Goal: Task Accomplishment & Management: Use online tool/utility

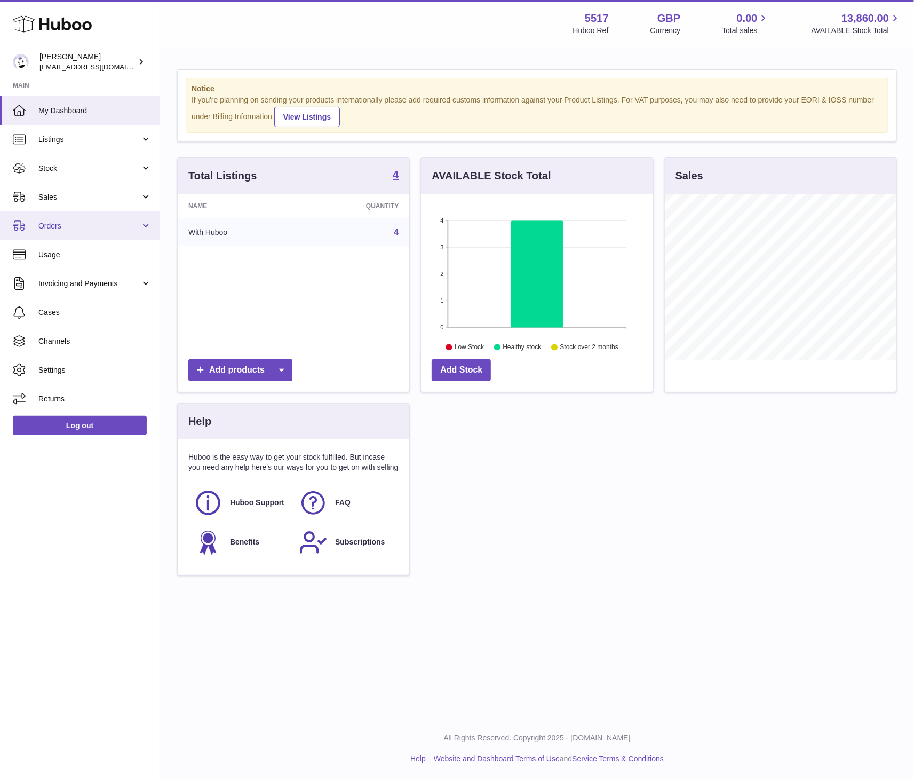
scroll to position [167, 232]
click at [77, 201] on link "Sales" at bounding box center [80, 197] width 160 height 29
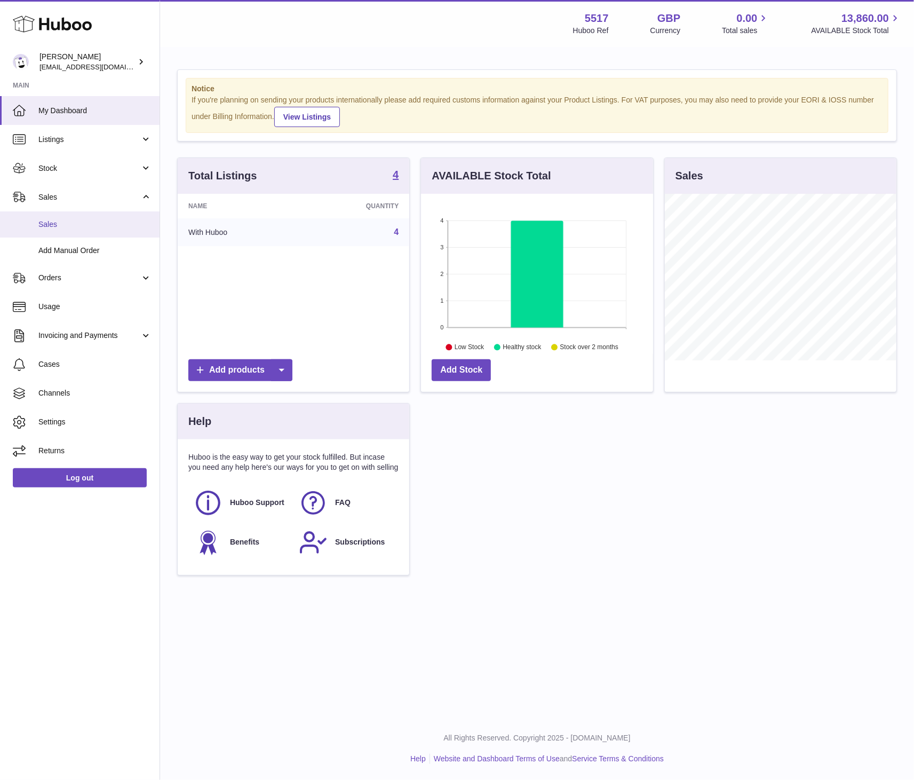
click at [72, 226] on span "Sales" at bounding box center [94, 224] width 113 height 10
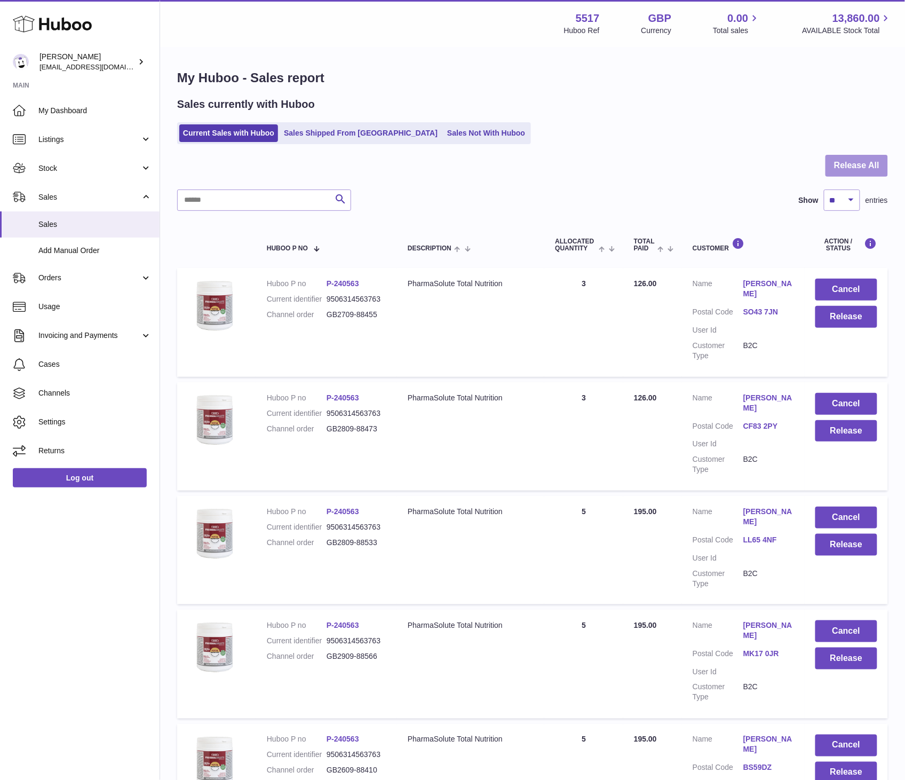
click at [859, 174] on button "Release All" at bounding box center [857, 166] width 62 height 22
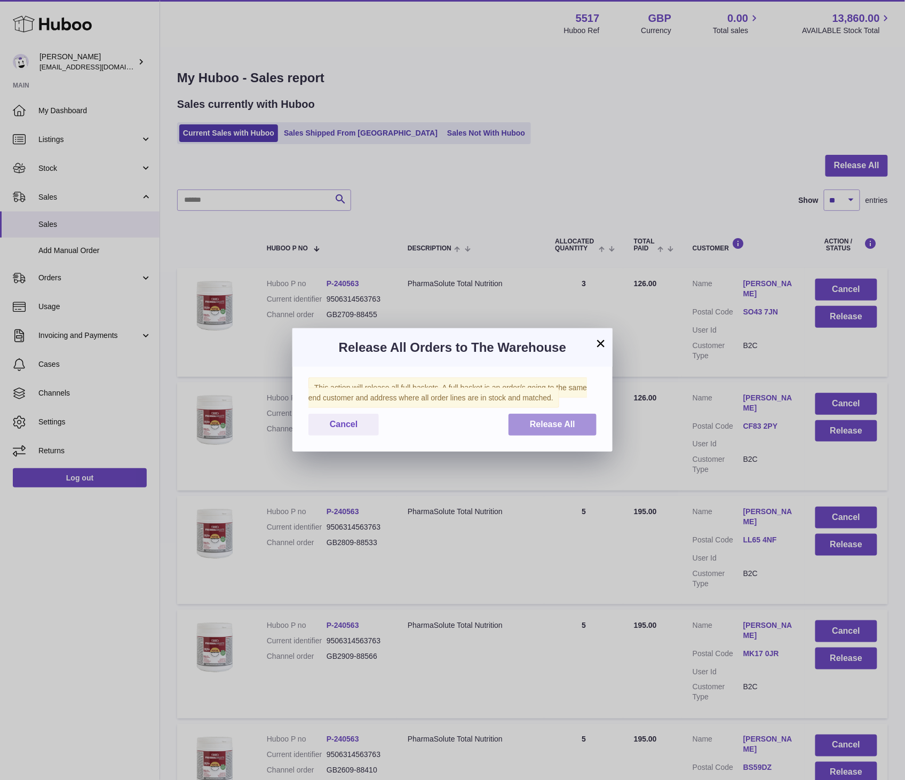
click at [557, 422] on span "Release All" at bounding box center [552, 424] width 45 height 9
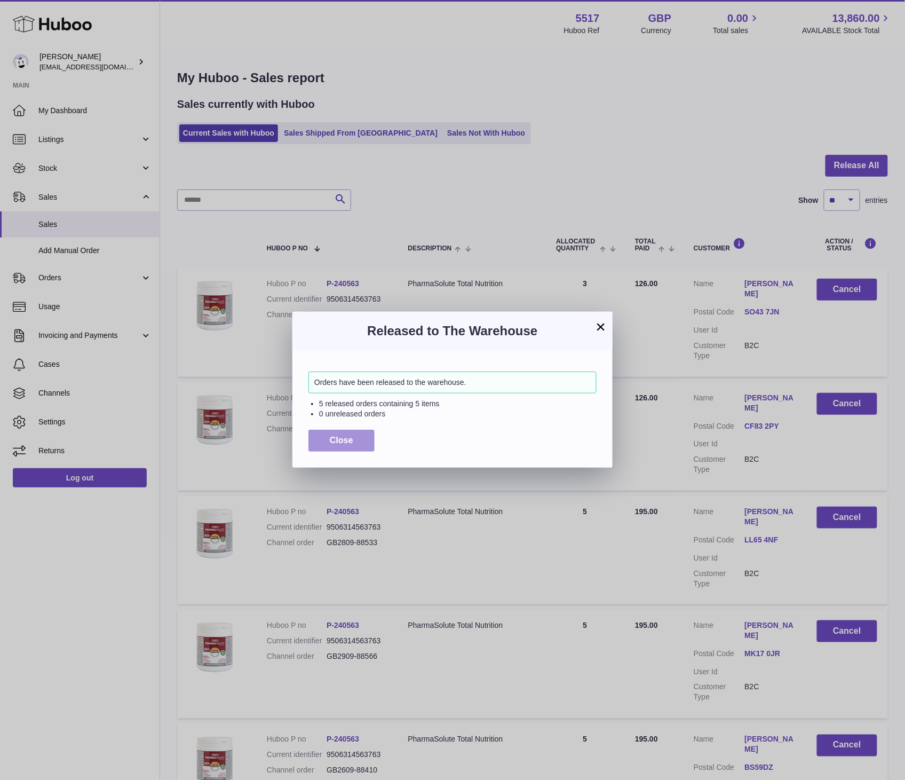
click at [338, 445] on button "Close" at bounding box center [342, 441] width 66 height 22
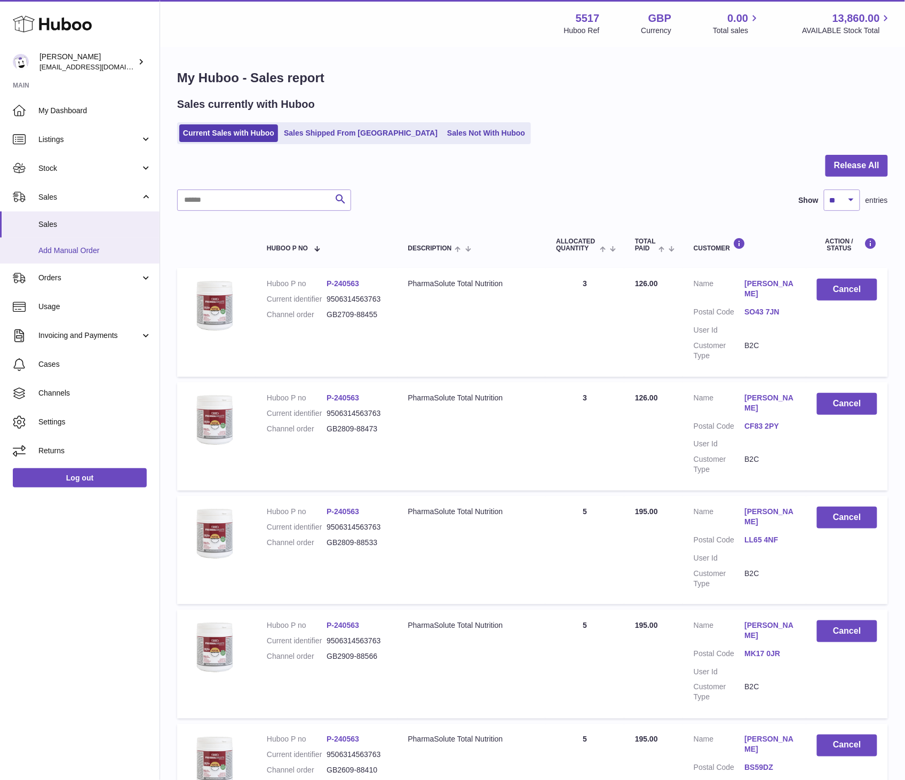
click at [61, 249] on span "Add Manual Order" at bounding box center [94, 251] width 113 height 10
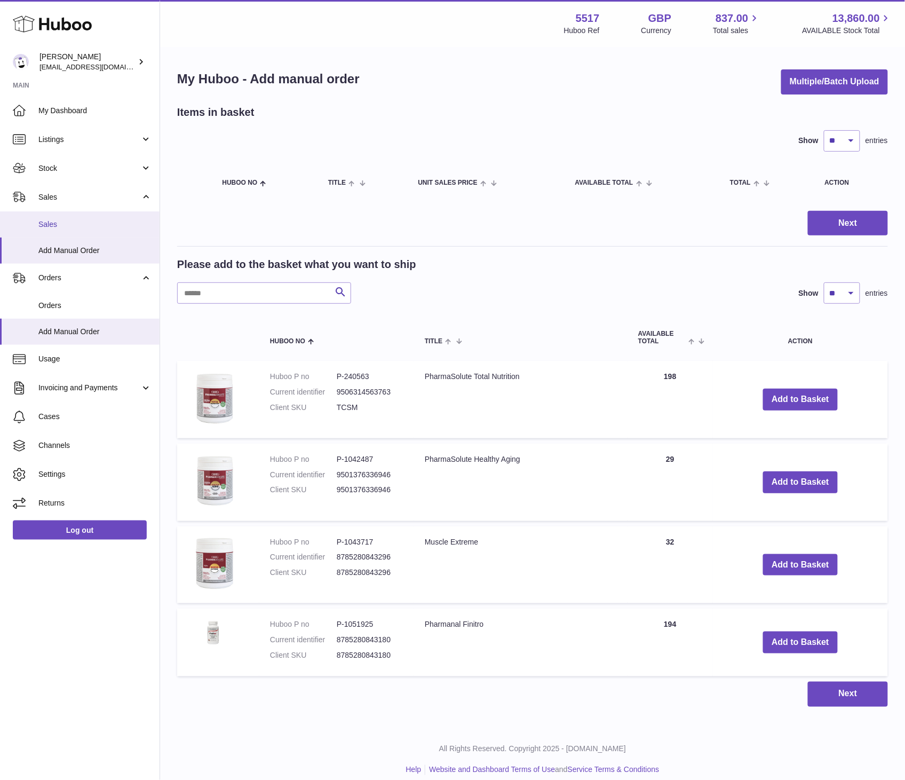
click at [65, 225] on span "Sales" at bounding box center [94, 224] width 113 height 10
